Goal: Transaction & Acquisition: Purchase product/service

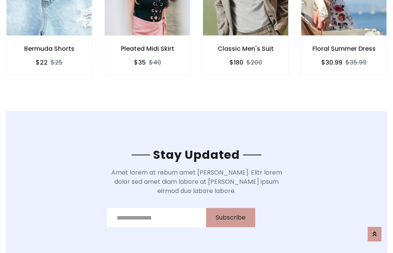
scroll to position [1157, 0]
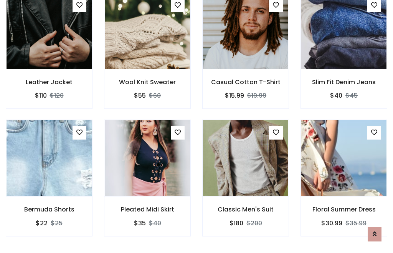
click at [197, 126] on div "Classic Men's Suit $180 $200" at bounding box center [246, 182] width 98 height 127
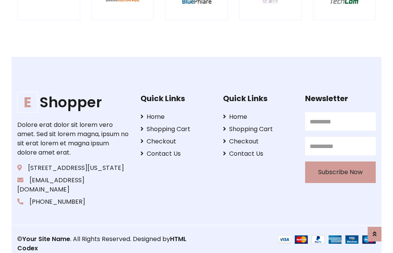
scroll to position [1462, 0]
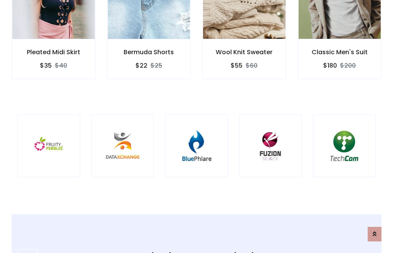
click at [197, 126] on img at bounding box center [197, 146] width 44 height 44
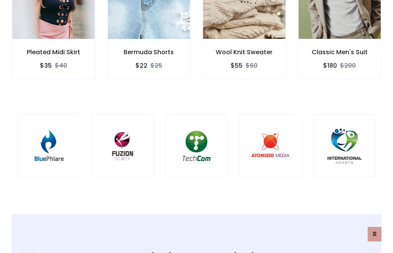
click at [197, 126] on img at bounding box center [197, 146] width 44 height 44
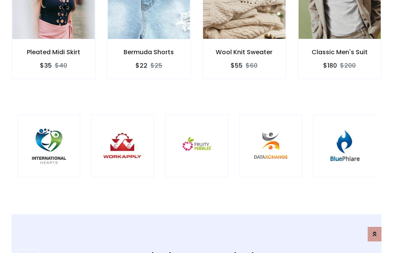
click at [197, 126] on img at bounding box center [197, 146] width 44 height 44
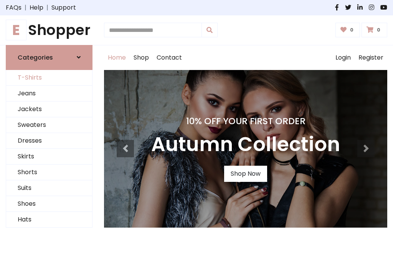
click at [49, 78] on link "T-Shirts" at bounding box center [49, 78] width 86 height 16
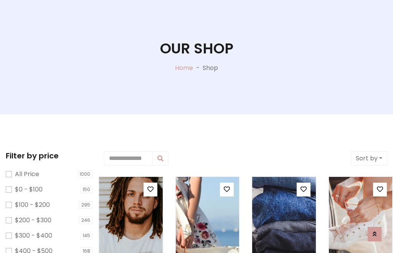
scroll to position [39, 0]
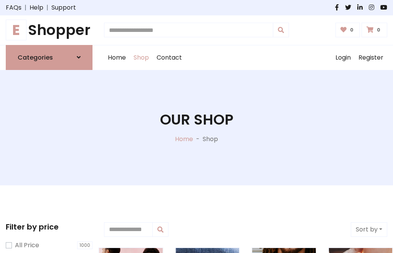
click at [49, 30] on h1 "E Shopper" at bounding box center [49, 30] width 87 height 17
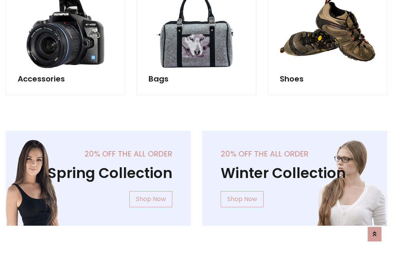
scroll to position [746, 0]
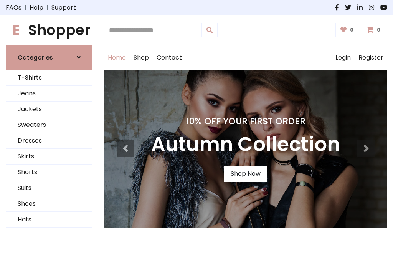
scroll to position [252, 0]
